Goal: Check status

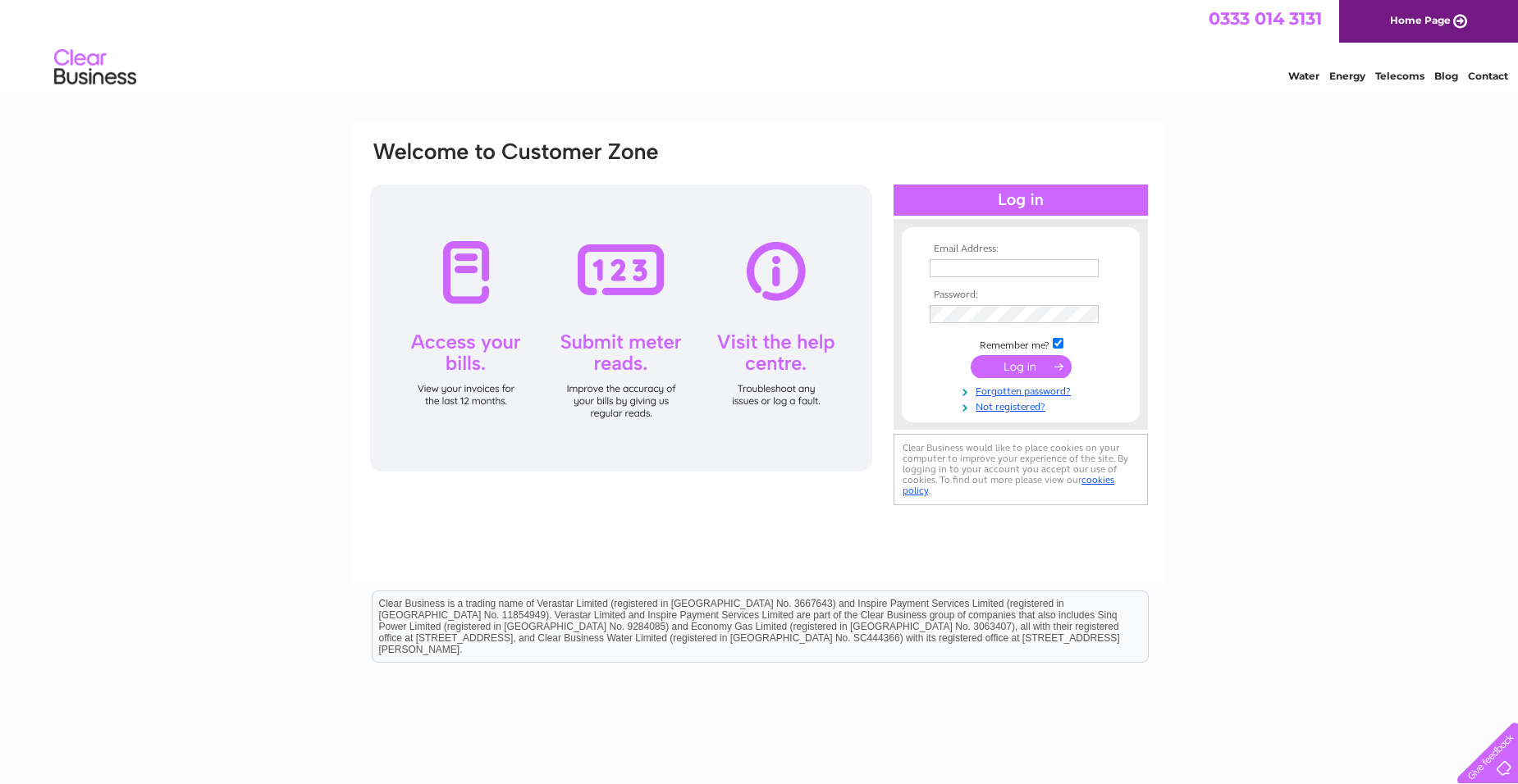
type input "[EMAIL_ADDRESS][DOMAIN_NAME]"
click at [1017, 361] on input "submit" at bounding box center [1021, 366] width 101 height 23
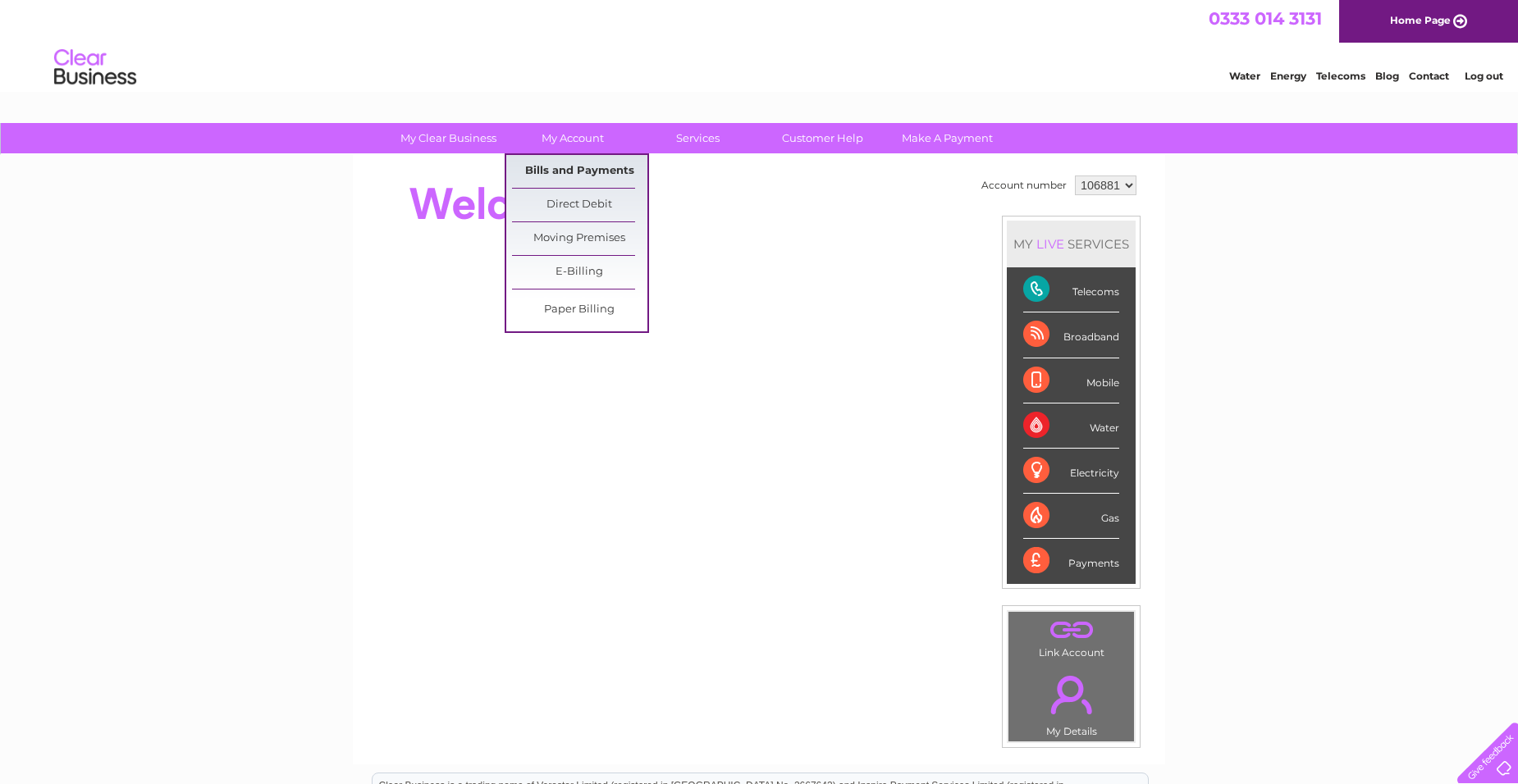
click at [565, 167] on link "Bills and Payments" at bounding box center [579, 172] width 135 height 32
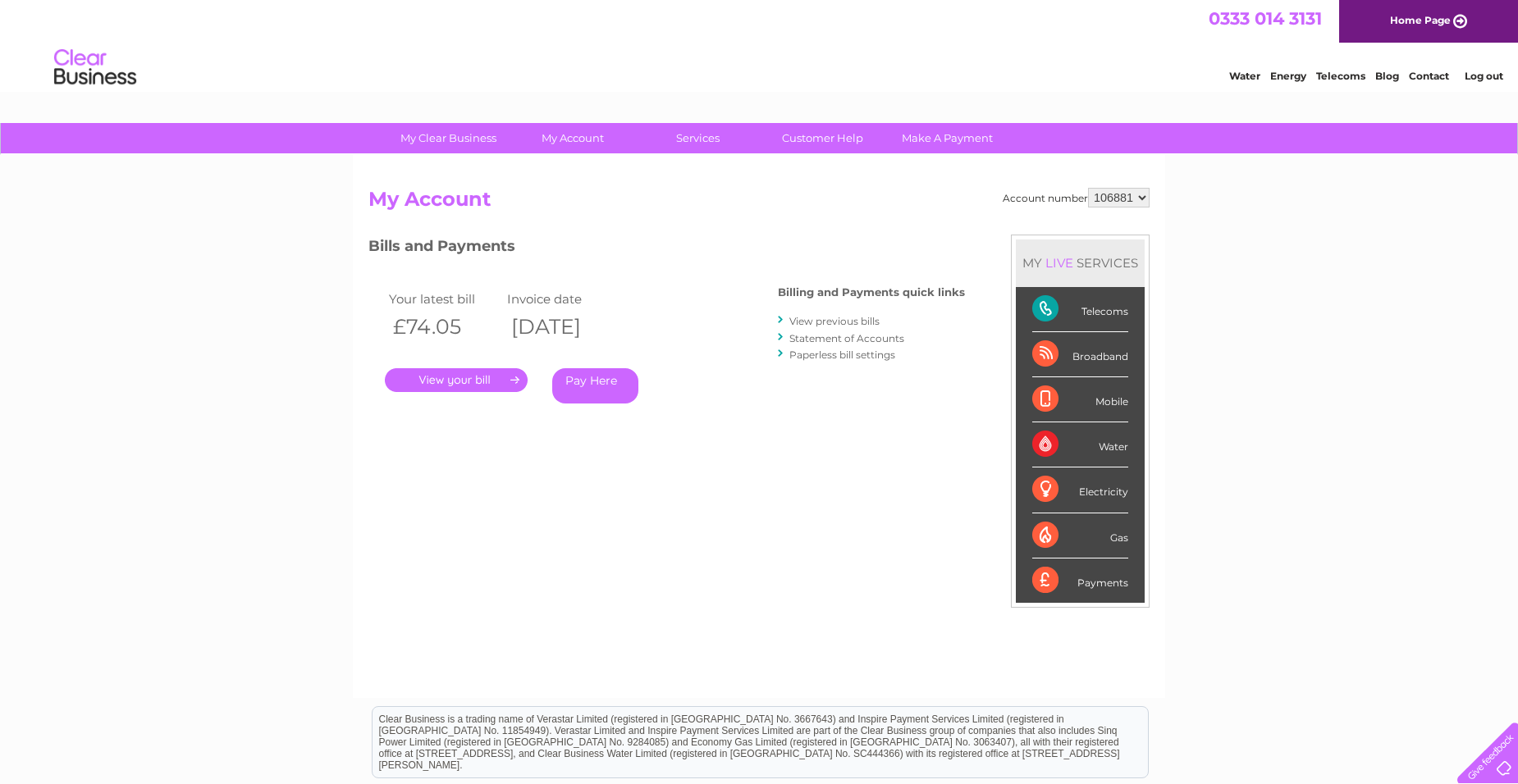
click at [460, 382] on link "." at bounding box center [455, 380] width 143 height 24
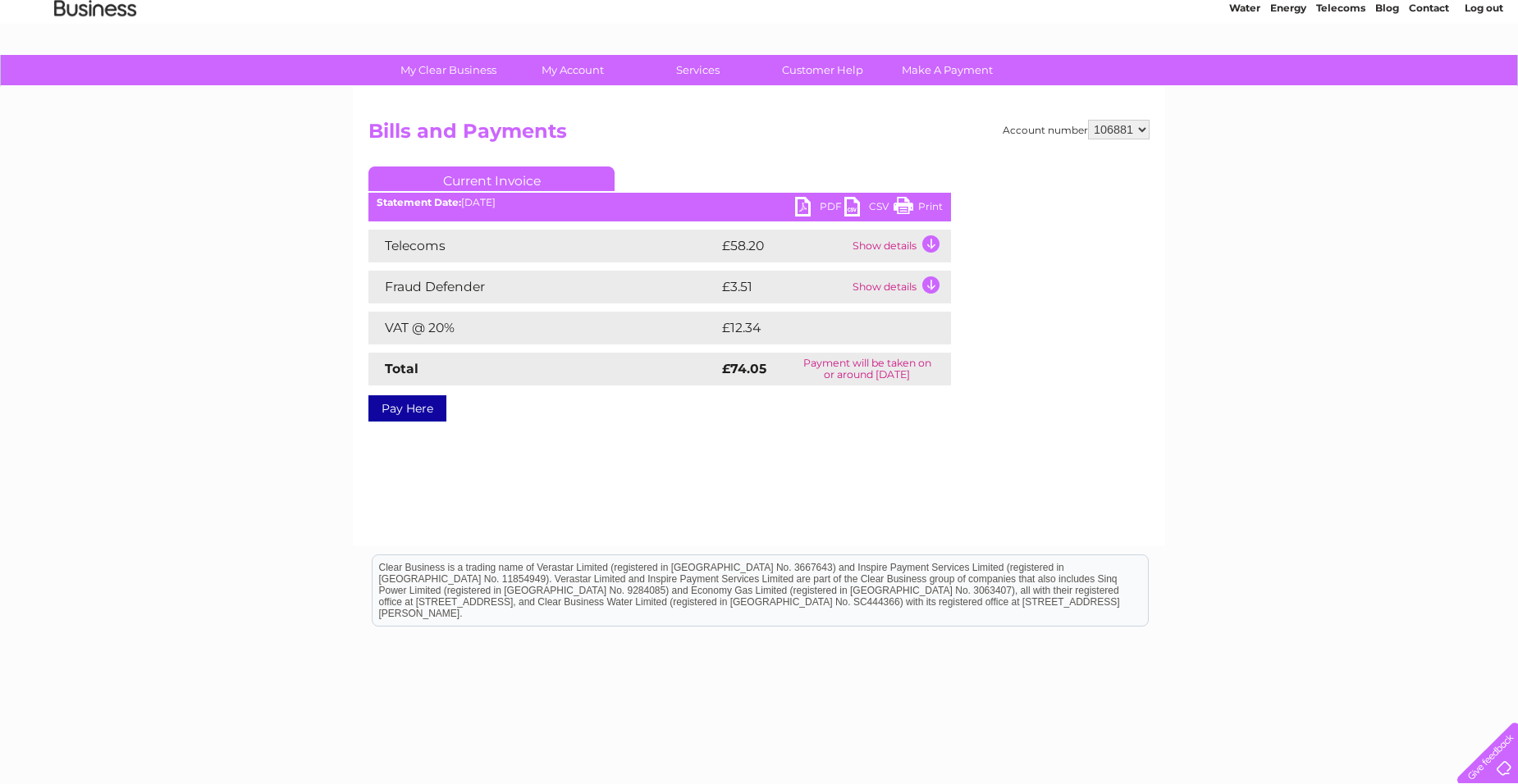
scroll to position [41, 0]
